Goal: Task Accomplishment & Management: Manage account settings

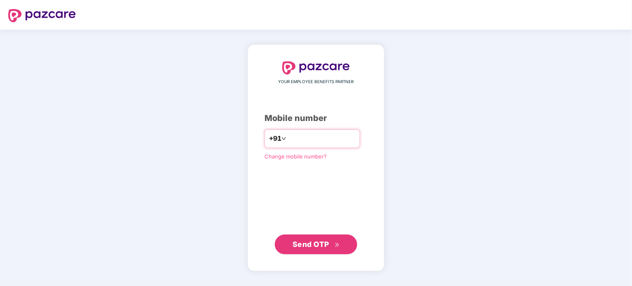
click at [288, 130] on div "+91" at bounding box center [313, 138] width 96 height 19
click at [288, 143] on input "number" at bounding box center [322, 138] width 68 height 13
type input "**********"
click at [308, 247] on span "Send OTP" at bounding box center [311, 244] width 37 height 9
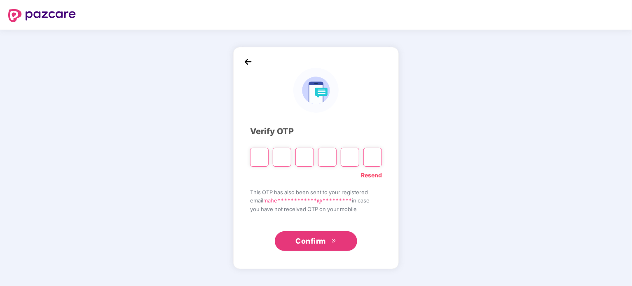
type input "*"
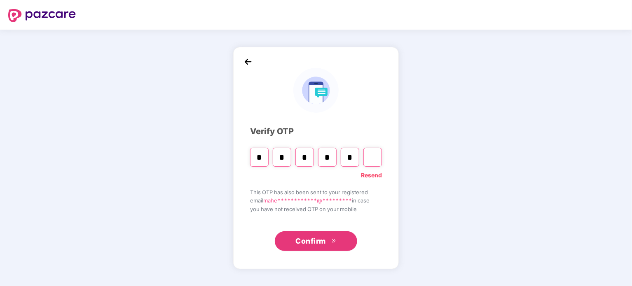
type input "*"
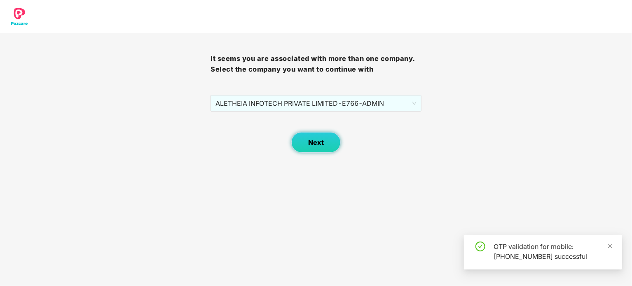
click at [314, 142] on span "Next" at bounding box center [316, 143] width 16 height 8
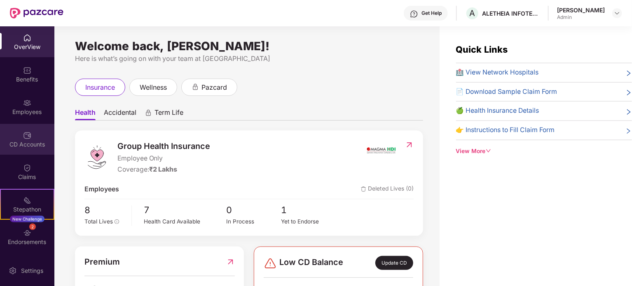
click at [18, 141] on div "CD Accounts" at bounding box center [27, 145] width 54 height 8
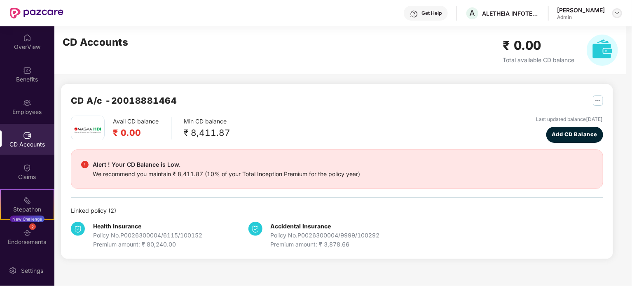
click at [616, 14] on img at bounding box center [617, 13] width 7 height 7
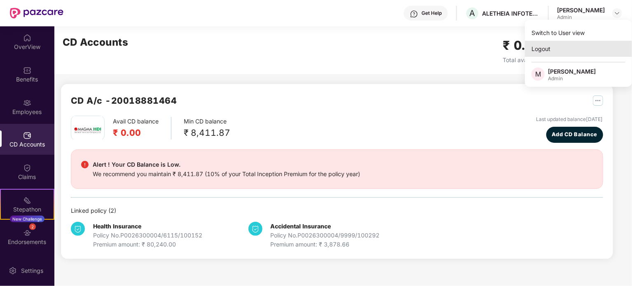
click at [550, 47] on div "Logout" at bounding box center [578, 49] width 107 height 16
